Goal: Information Seeking & Learning: Learn about a topic

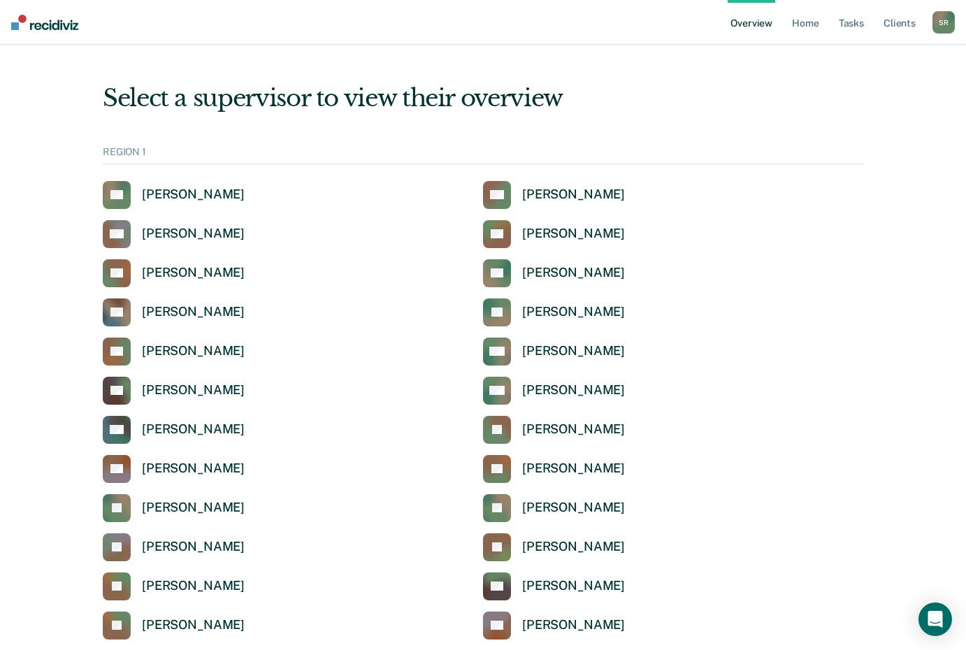
click at [147, 152] on div "REGION 1" at bounding box center [483, 155] width 761 height 18
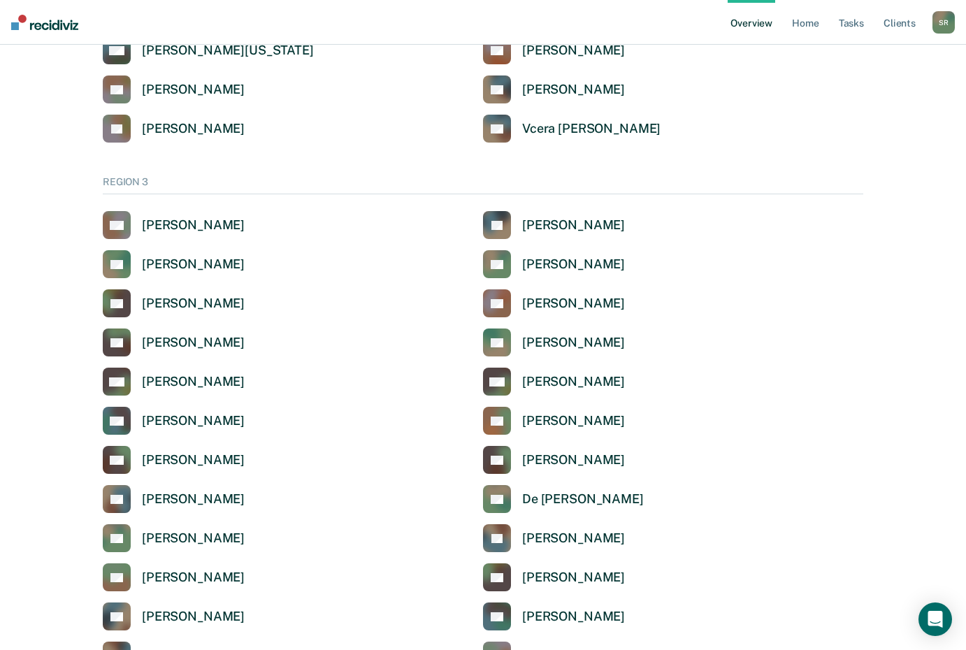
scroll to position [1958, 0]
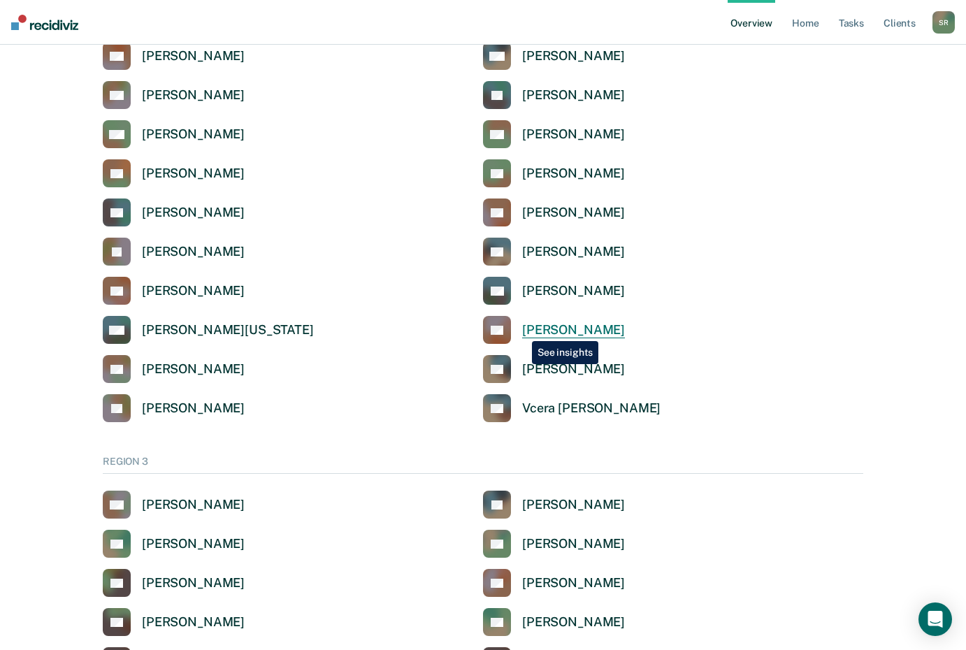
click at [522, 331] on link "SR Stephanie Roberts" at bounding box center [554, 330] width 142 height 28
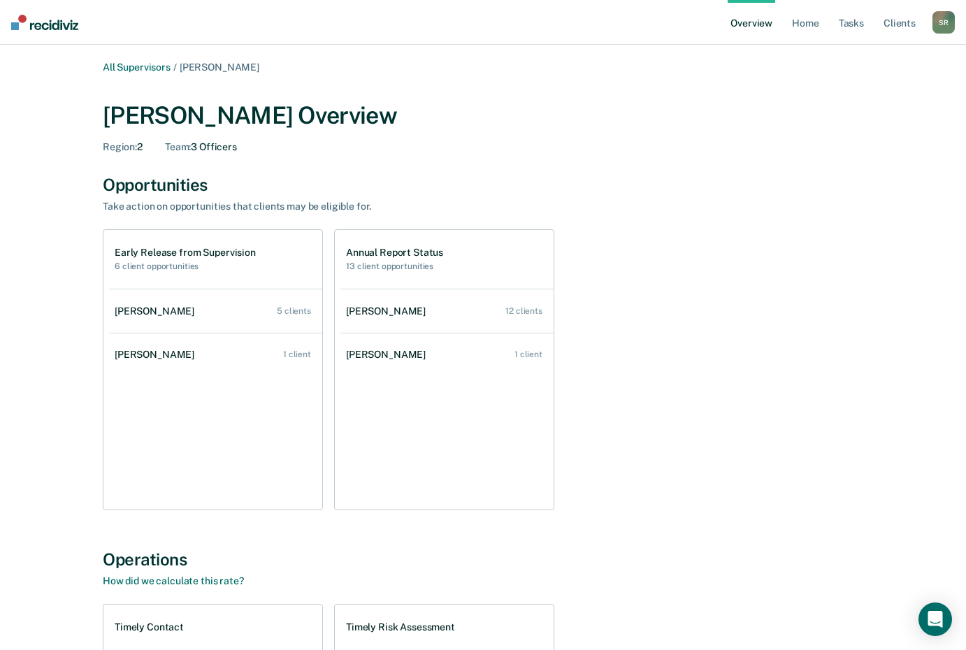
click at [175, 268] on h2 "6 client opportunities" at bounding box center [185, 266] width 141 height 10
click at [293, 308] on div "5 clients" at bounding box center [294, 311] width 34 height 10
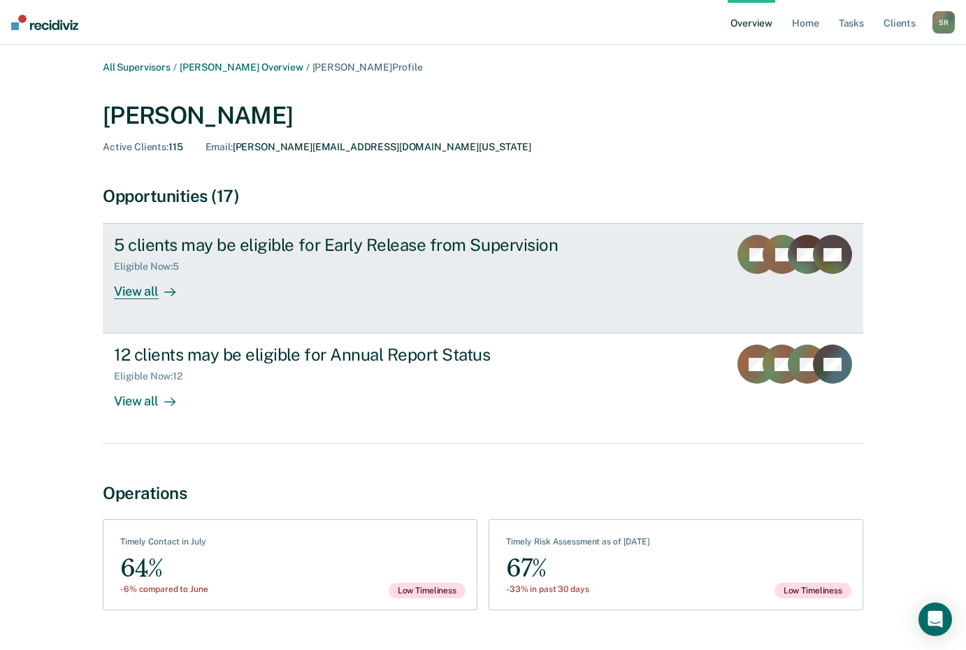
click at [138, 292] on div "View all" at bounding box center [153, 286] width 78 height 27
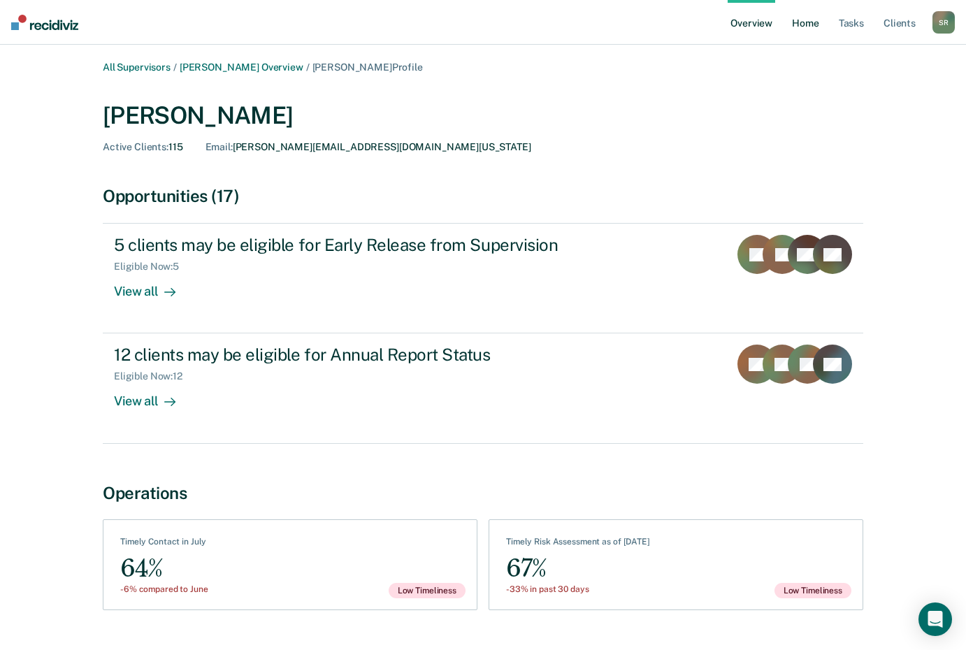
click at [810, 28] on link "Home" at bounding box center [805, 22] width 32 height 45
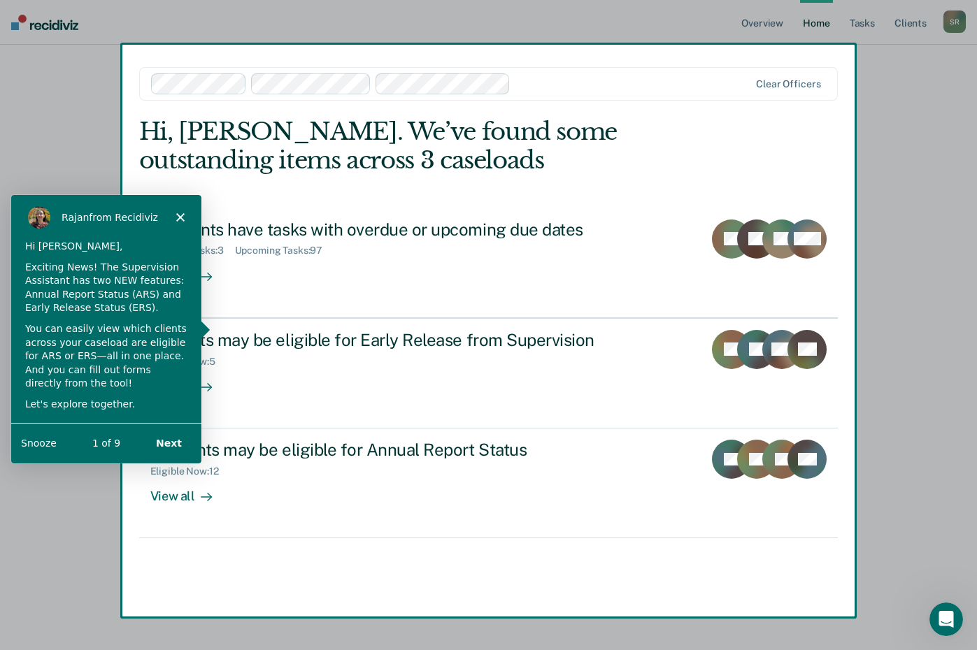
click at [166, 443] on button "Next" at bounding box center [168, 442] width 54 height 29
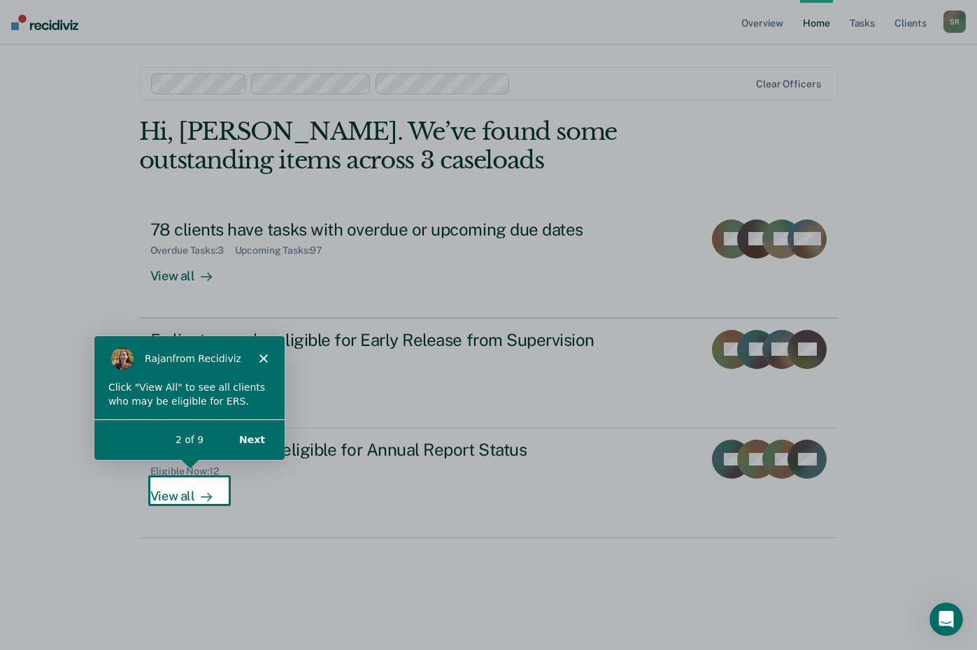
click at [253, 437] on button "Next" at bounding box center [251, 439] width 54 height 29
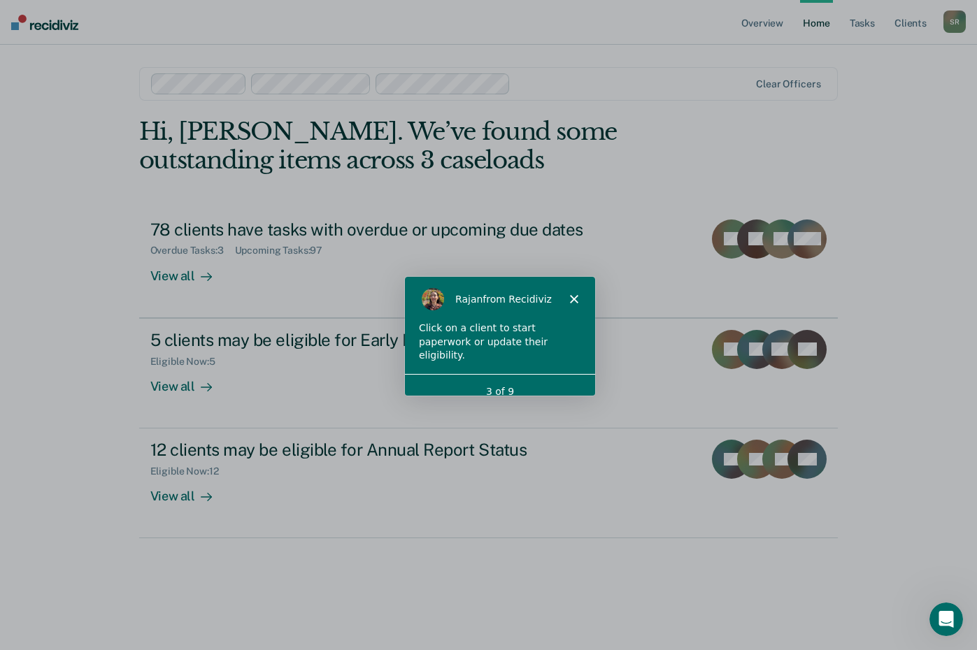
click at [571, 299] on icon "Close" at bounding box center [572, 298] width 8 height 8
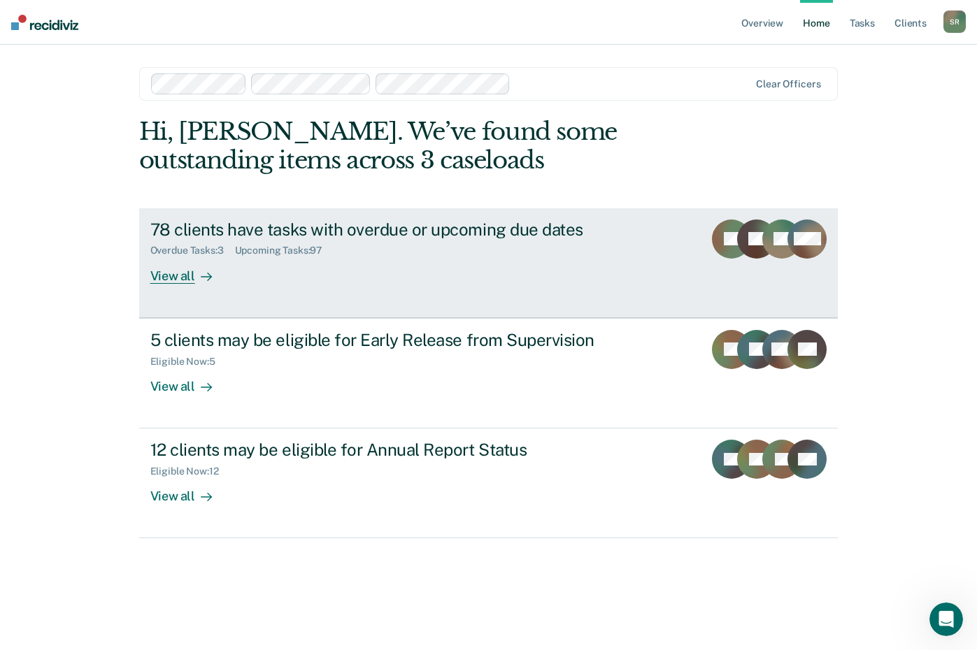
click at [181, 275] on div "View all" at bounding box center [189, 270] width 78 height 27
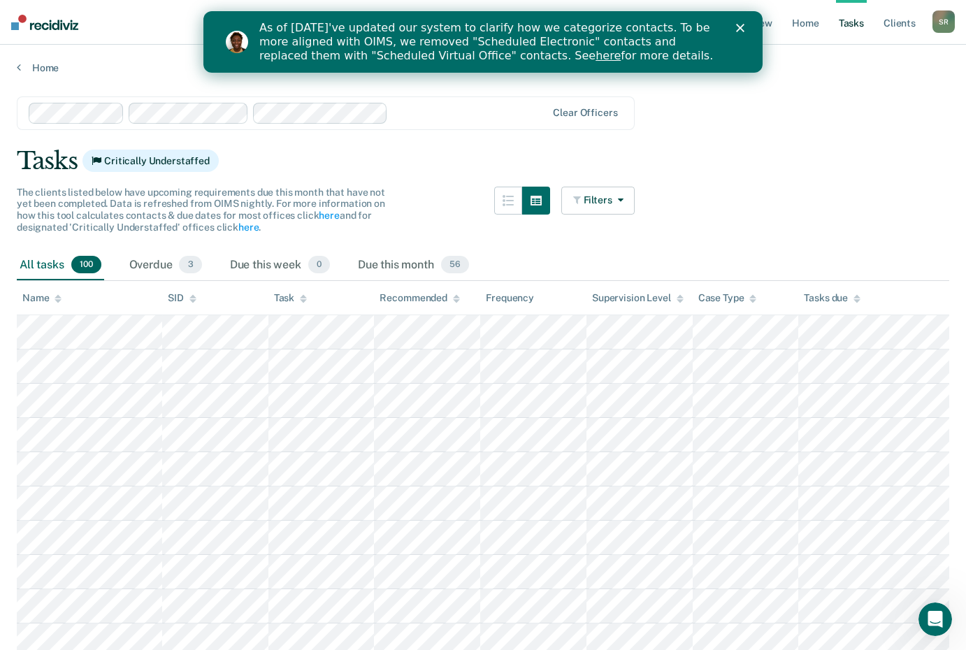
click at [596, 56] on link "here" at bounding box center [608, 55] width 25 height 13
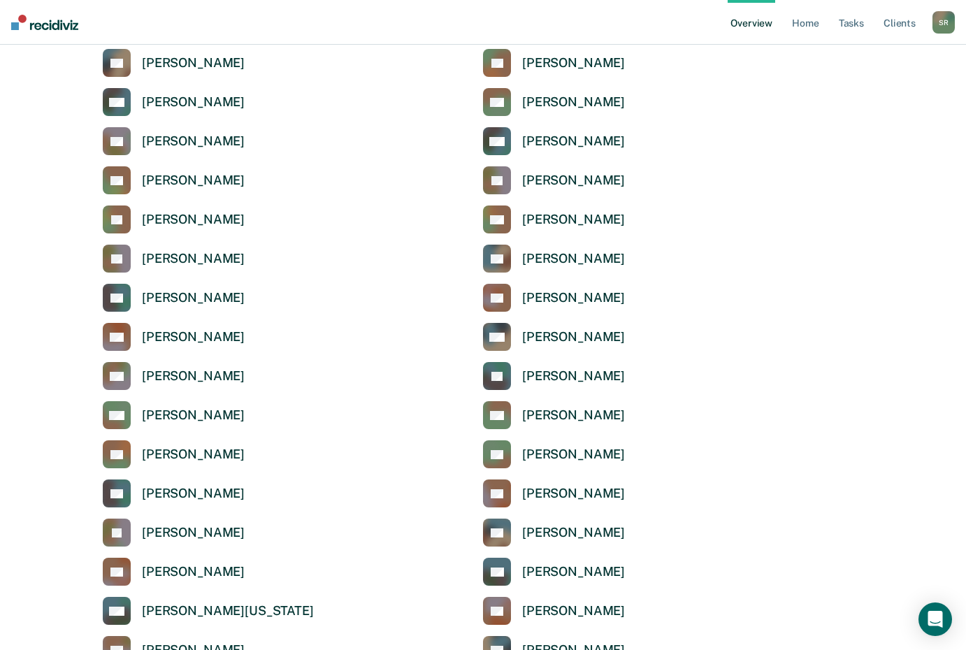
scroll to position [1678, 0]
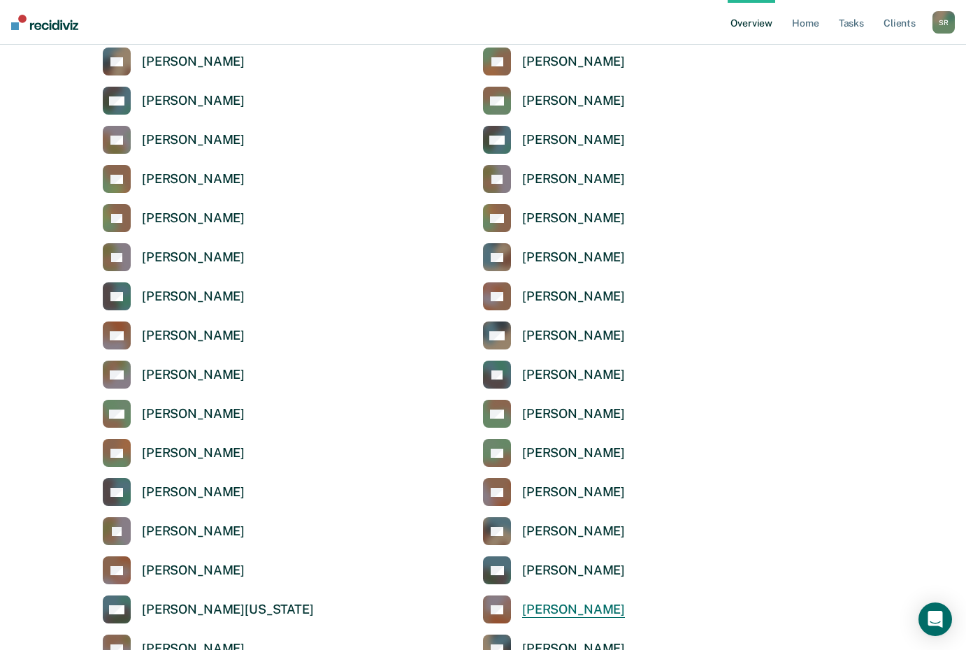
click at [573, 613] on div "Stephanie Roberts" at bounding box center [573, 610] width 103 height 16
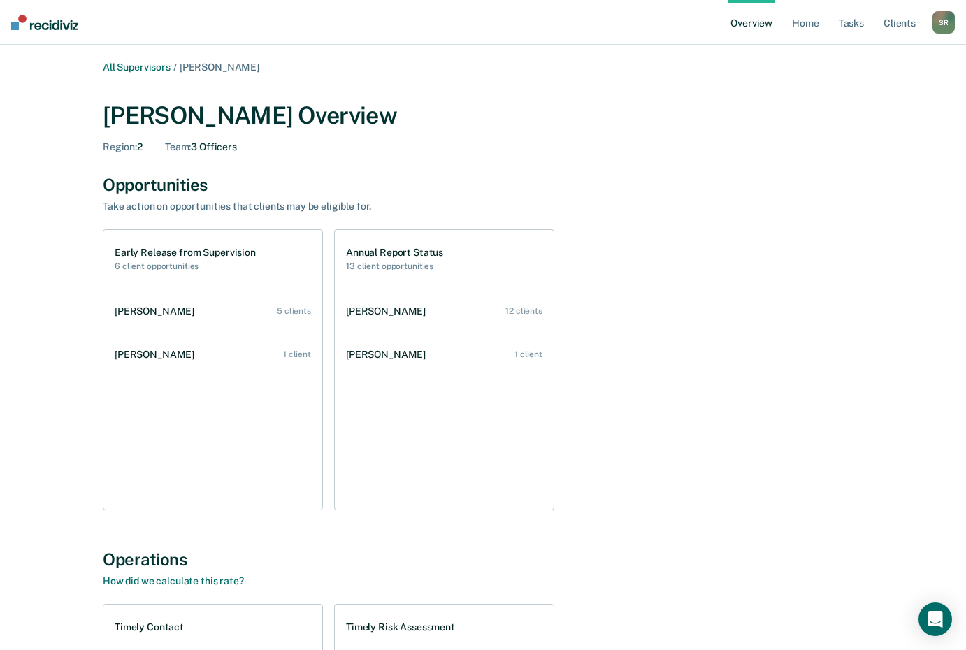
click at [750, 15] on link "Overview" at bounding box center [752, 22] width 48 height 45
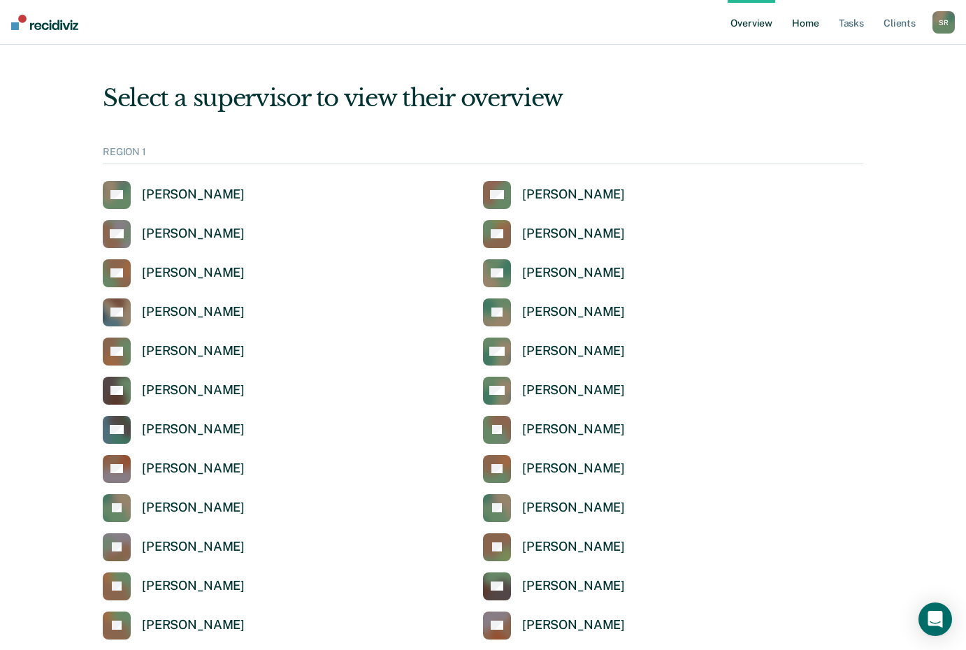
click at [796, 21] on link "Home" at bounding box center [805, 22] width 32 height 45
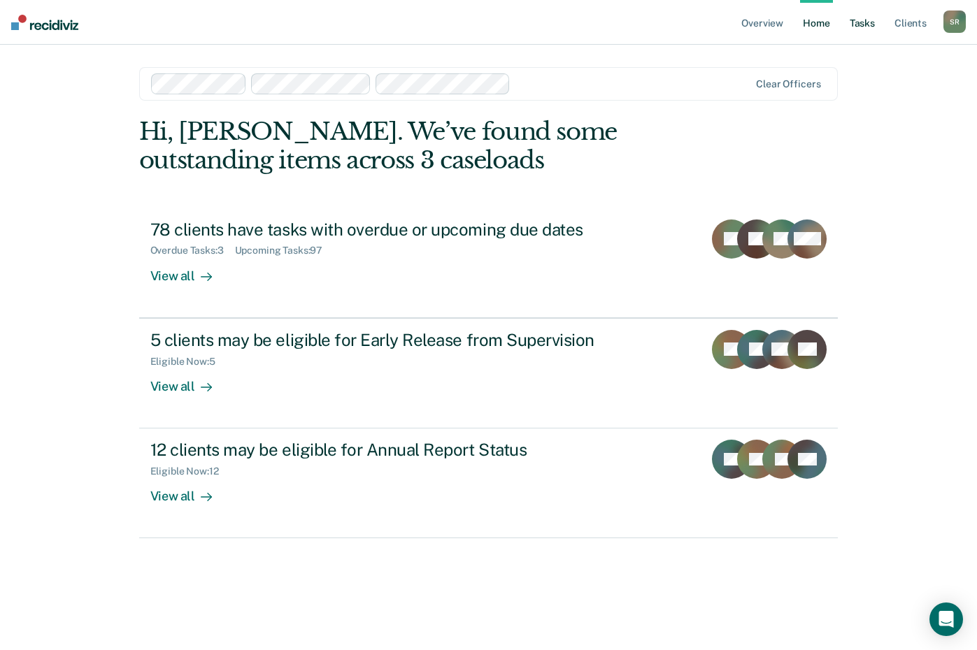
click at [856, 23] on link "Tasks" at bounding box center [862, 22] width 31 height 45
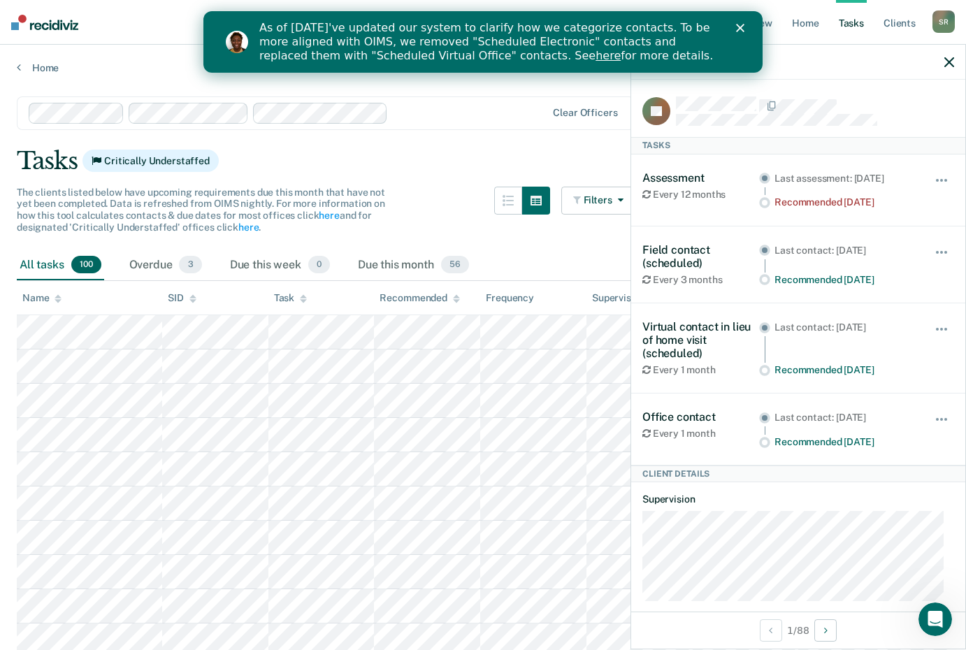
drag, startPoint x: 538, startPoint y: 152, endPoint x: 578, endPoint y: 149, distance: 39.9
click at [538, 152] on div "Tasks Critically Understaffed" at bounding box center [483, 161] width 933 height 29
click at [941, 64] on div at bounding box center [798, 62] width 334 height 35
click at [947, 61] on icon "button" at bounding box center [950, 62] width 10 height 10
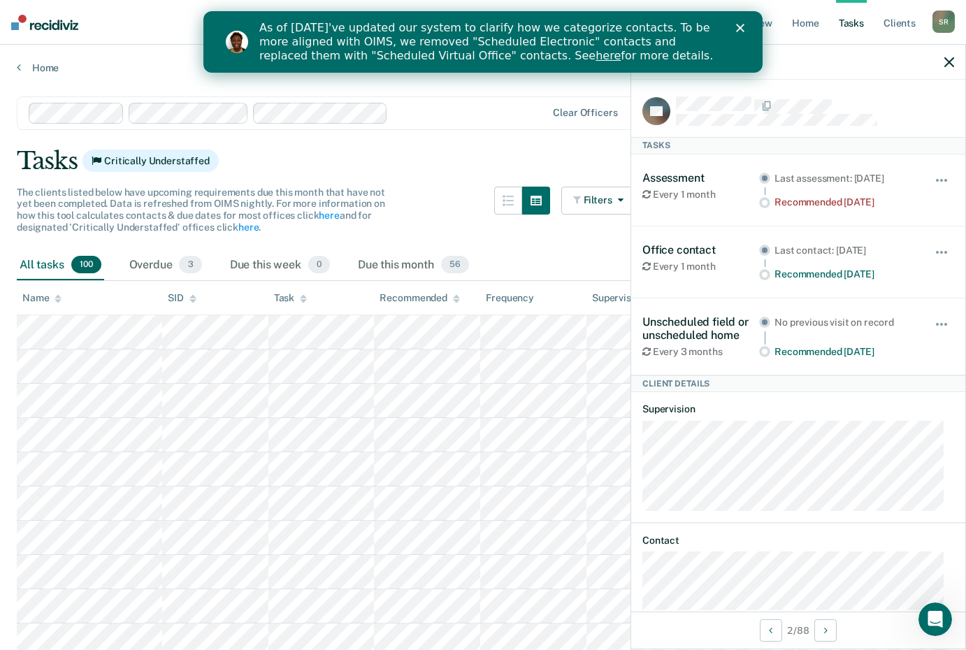
click at [951, 62] on icon "button" at bounding box center [950, 62] width 10 height 10
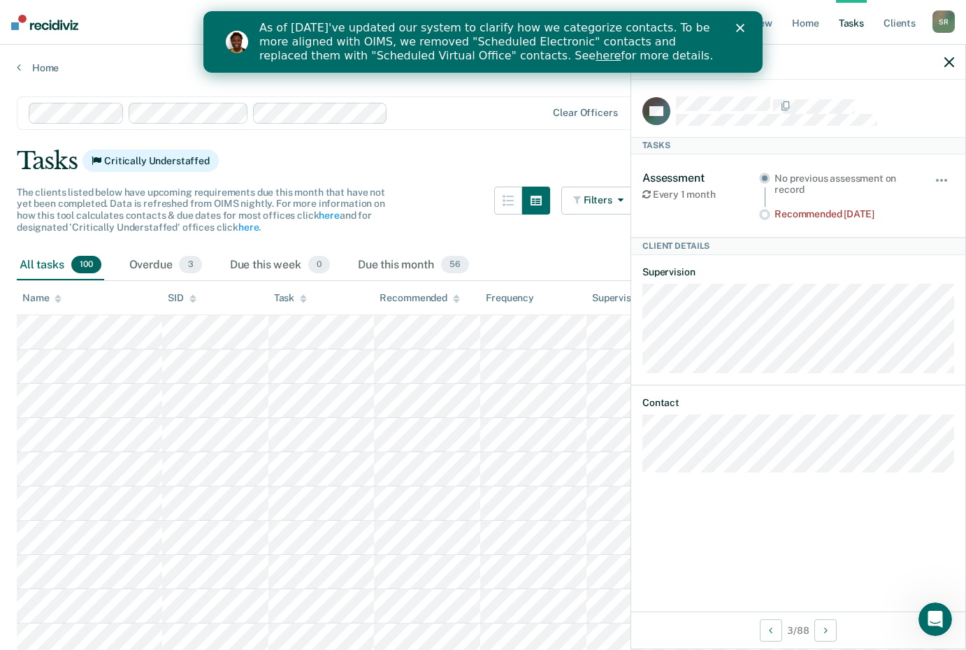
click at [947, 62] on icon "button" at bounding box center [950, 62] width 10 height 10
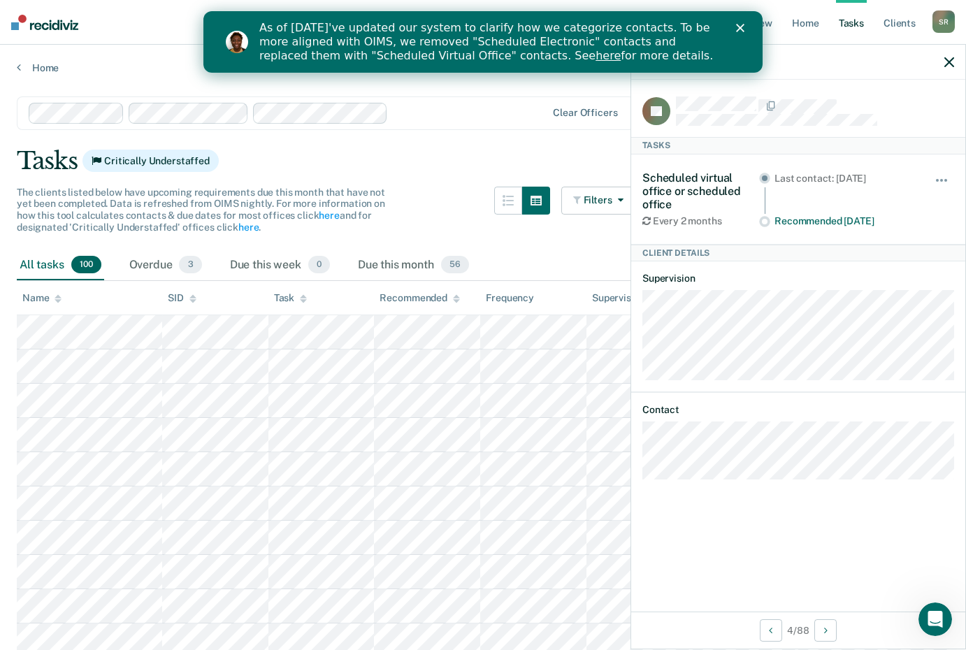
click at [952, 64] on icon "button" at bounding box center [950, 62] width 10 height 10
click at [607, 299] on div "Supervision Level" at bounding box center [638, 298] width 92 height 12
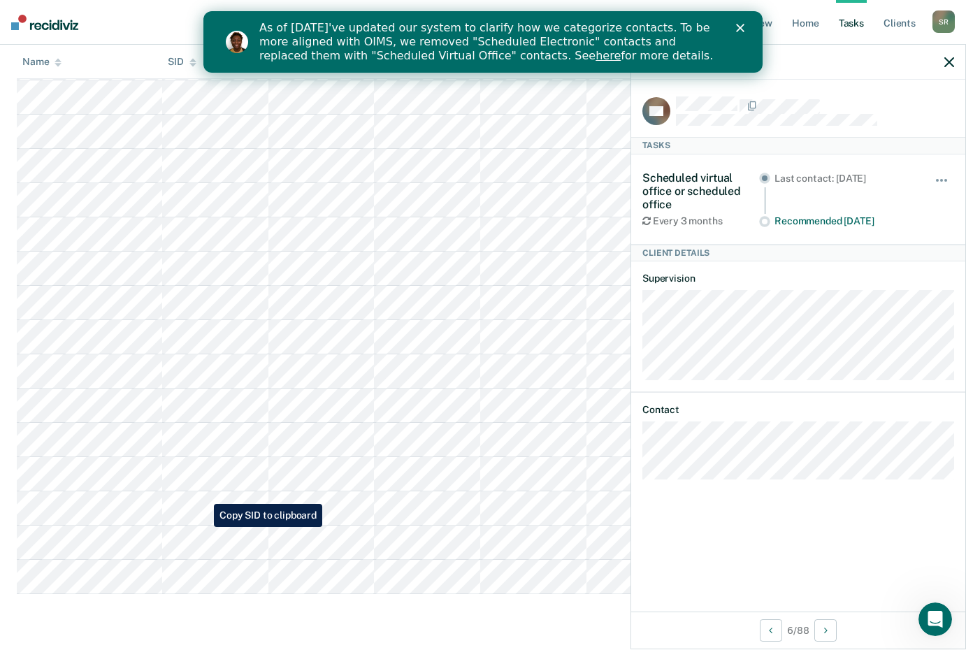
scroll to position [3332, 0]
